Goal: Navigation & Orientation: Find specific page/section

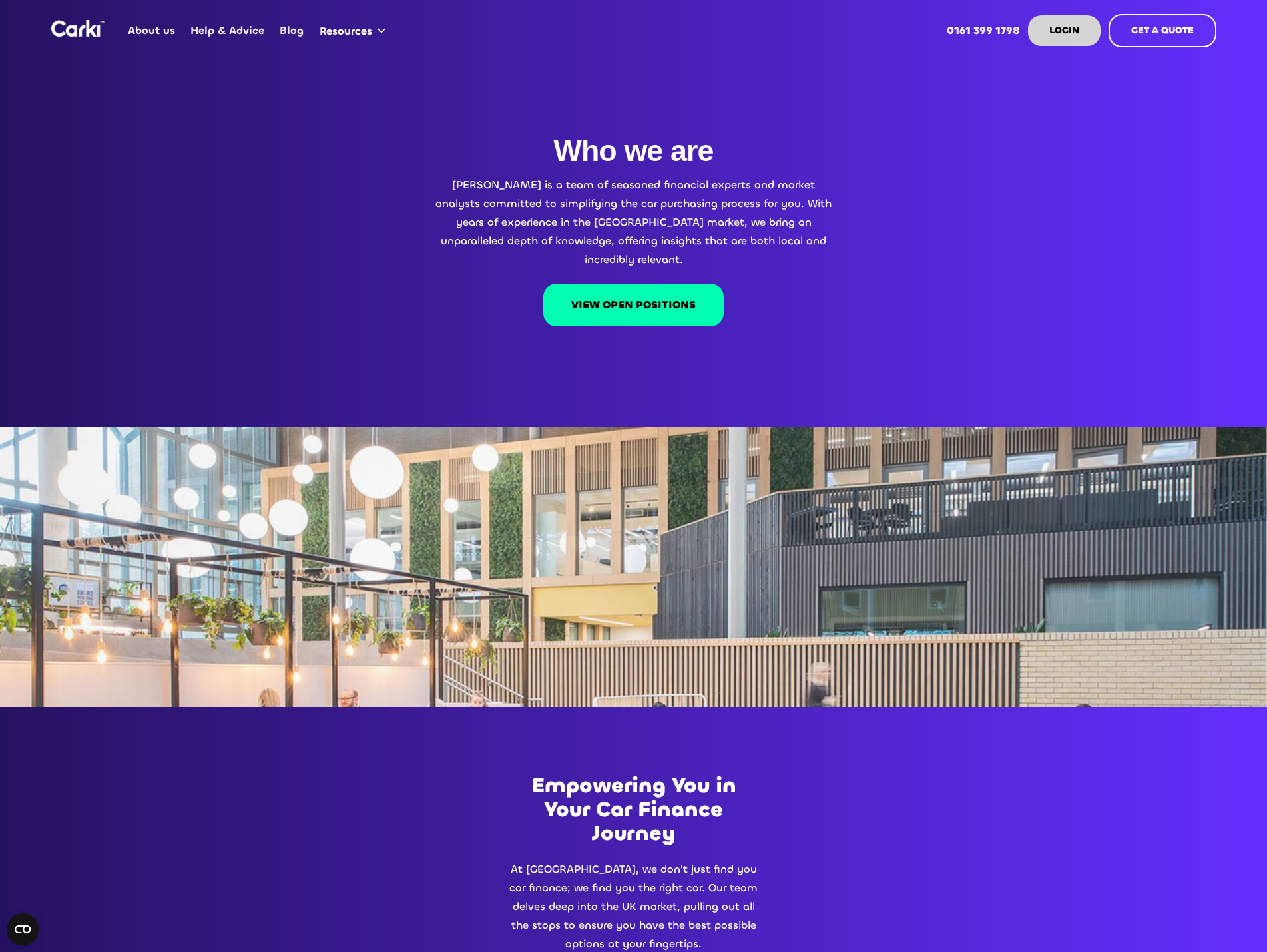
click at [154, 37] on link "About us" at bounding box center [152, 30] width 63 height 51
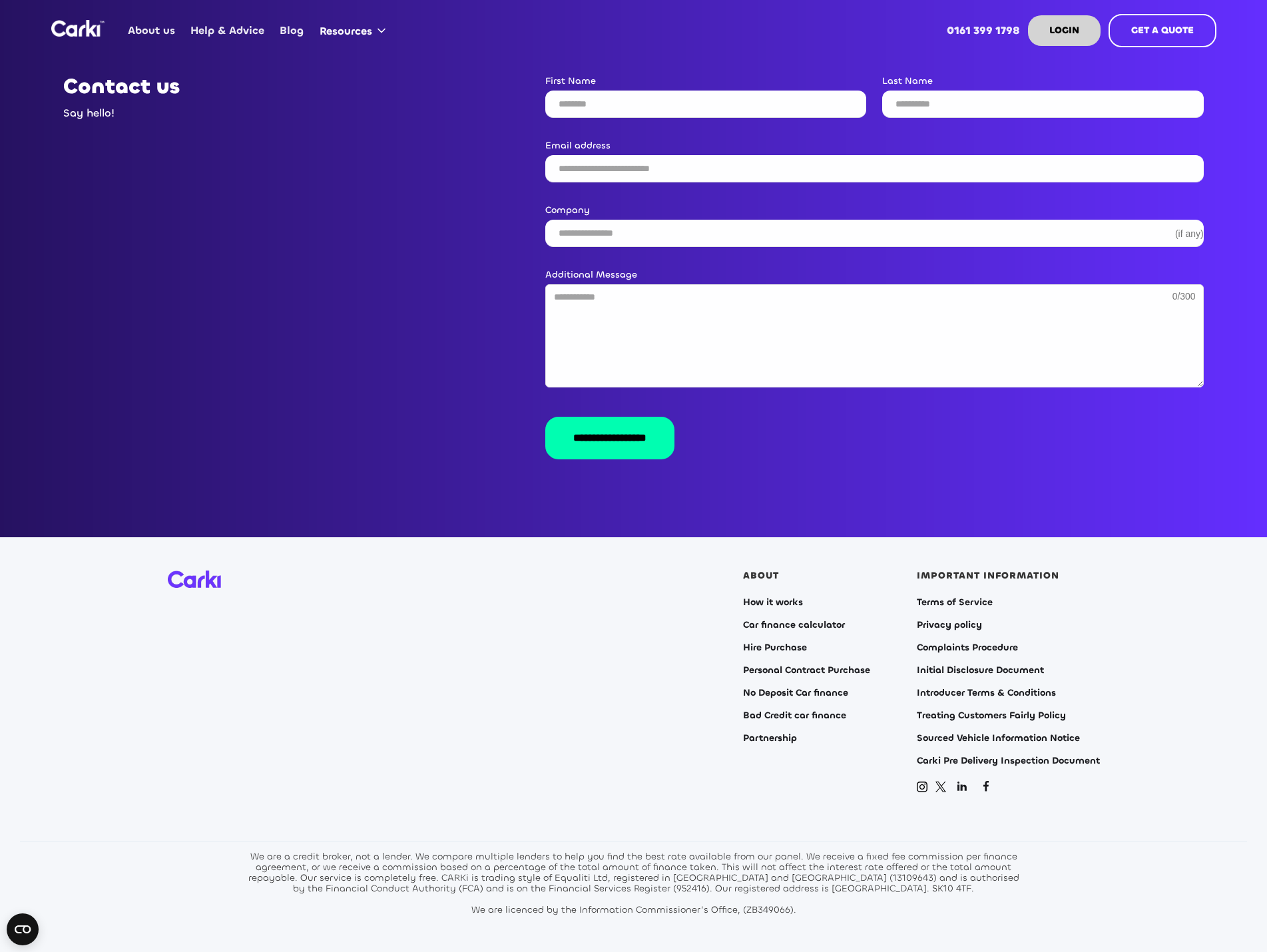
scroll to position [2352, 0]
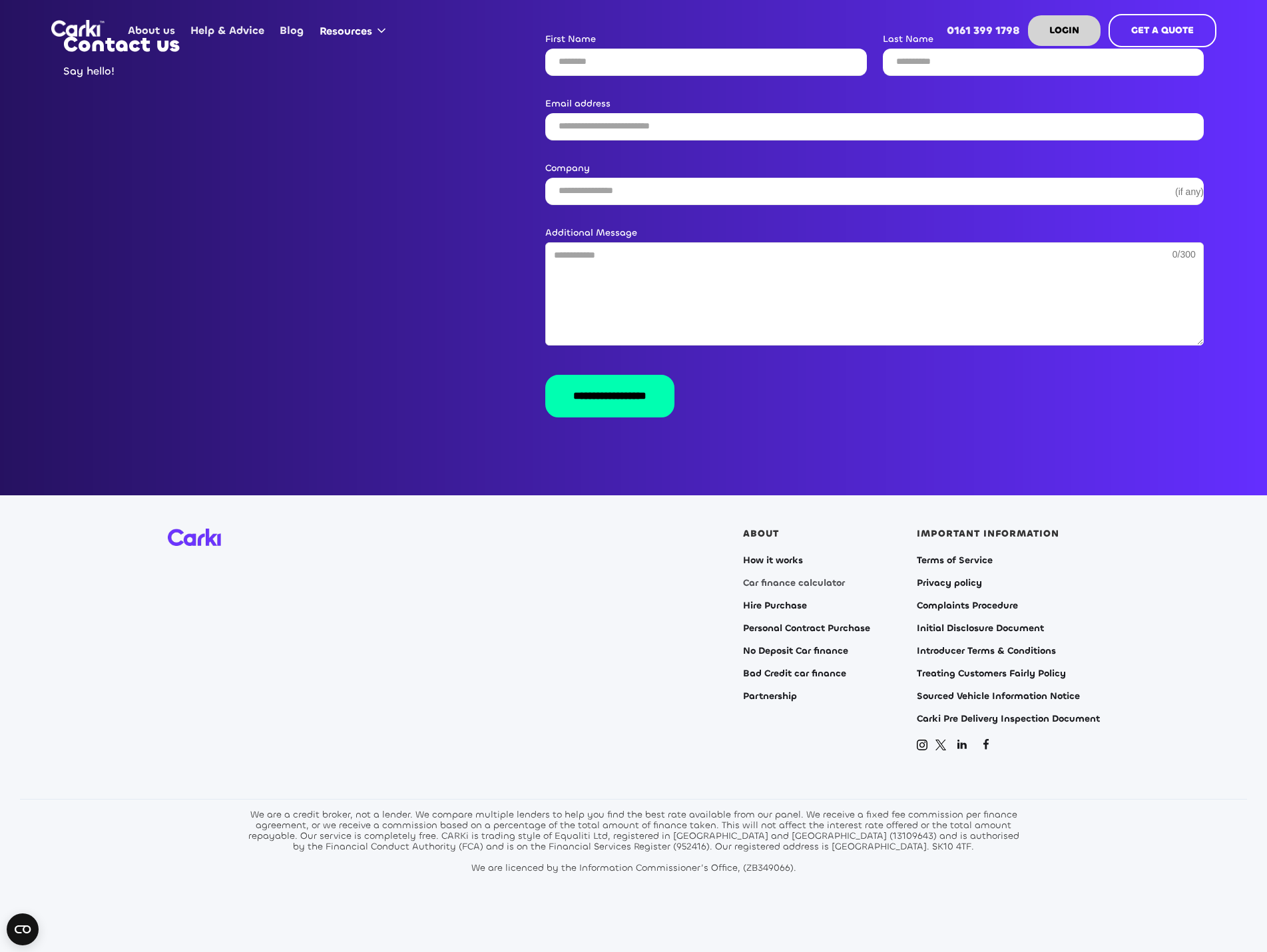
click at [798, 578] on link "Car finance calculator" at bounding box center [793, 582] width 102 height 10
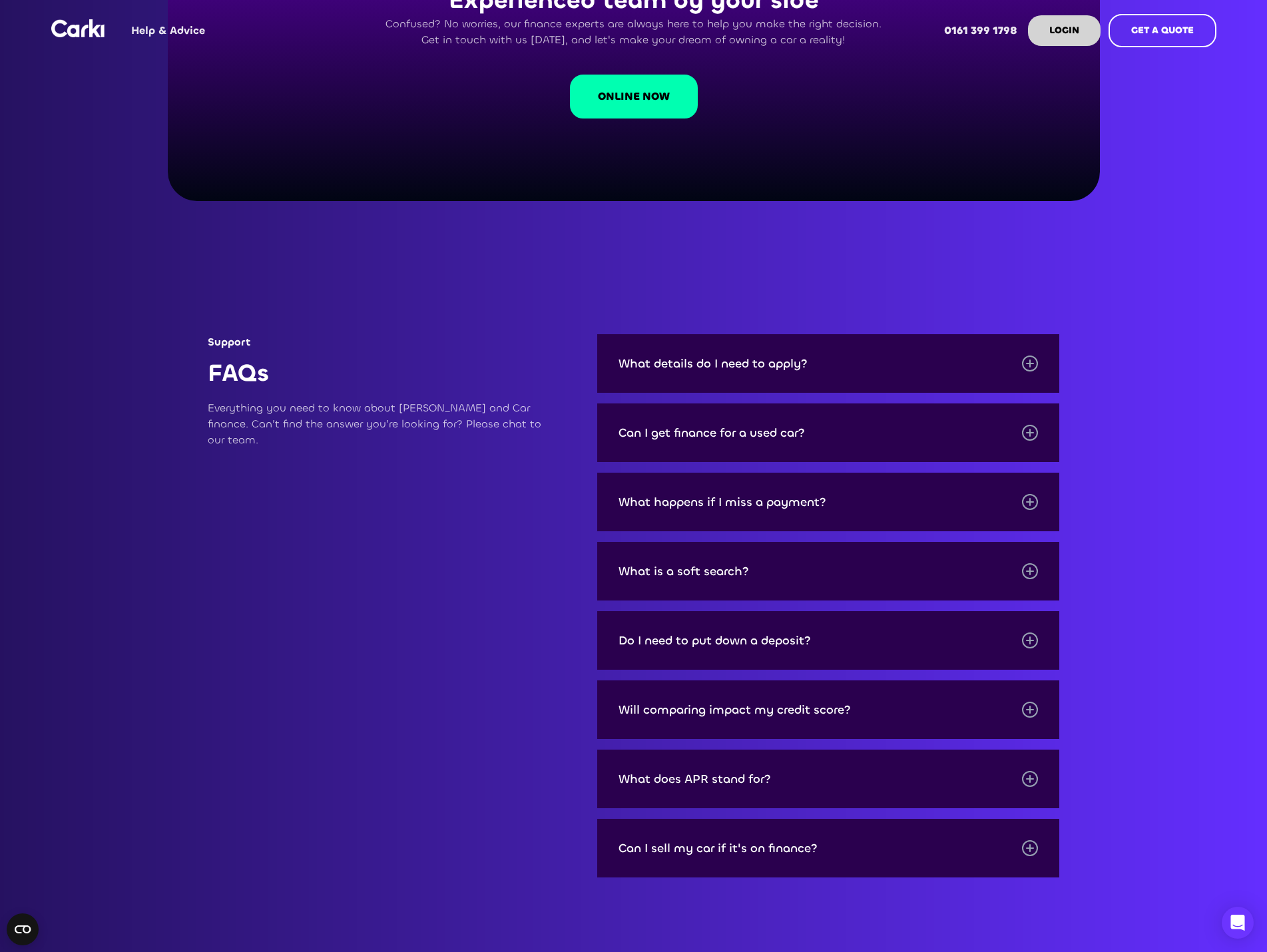
scroll to position [1064, 0]
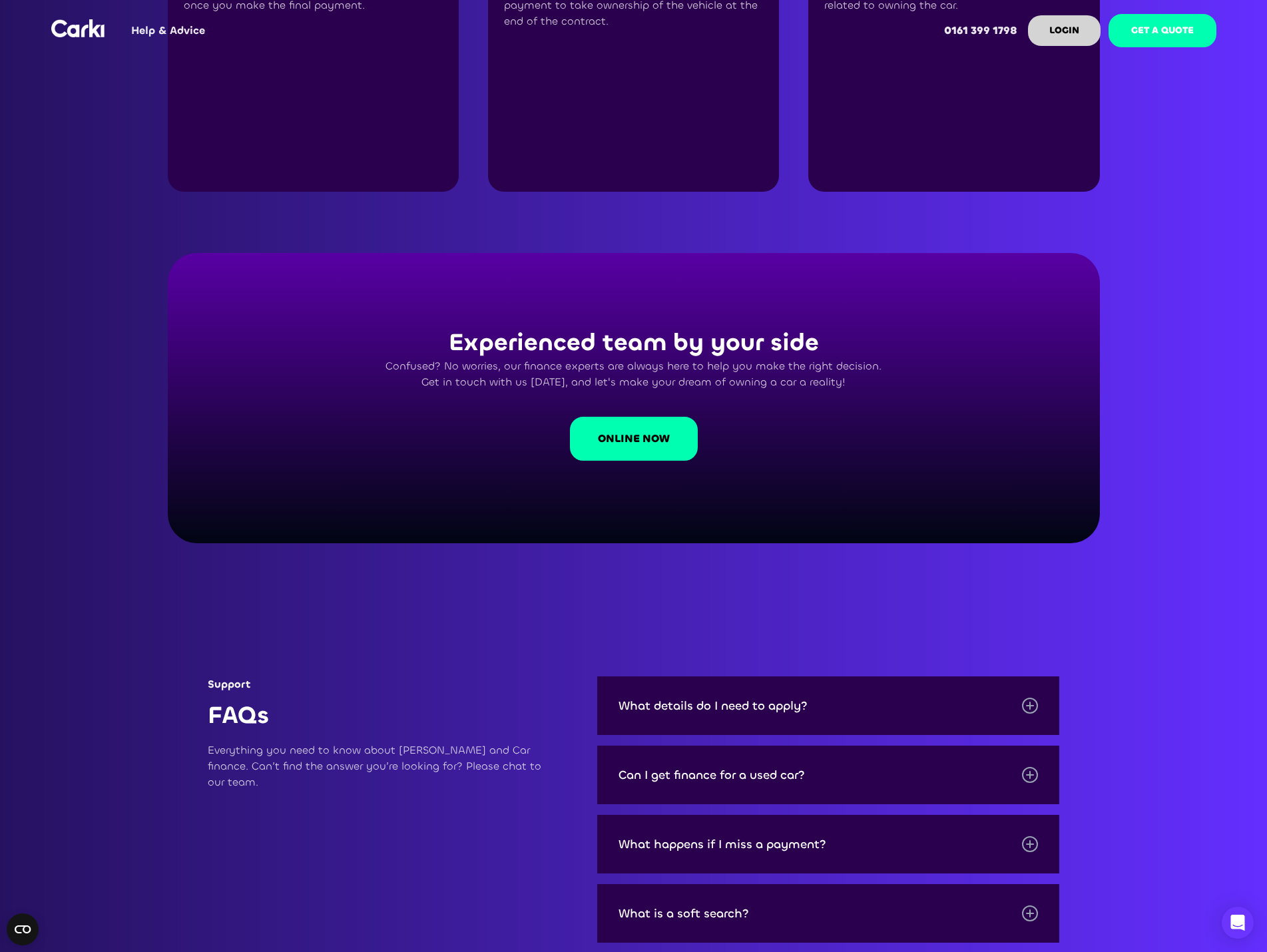
click at [1176, 22] on link "GET A QUOTE" at bounding box center [1162, 31] width 108 height 34
